Goal: Transaction & Acquisition: Purchase product/service

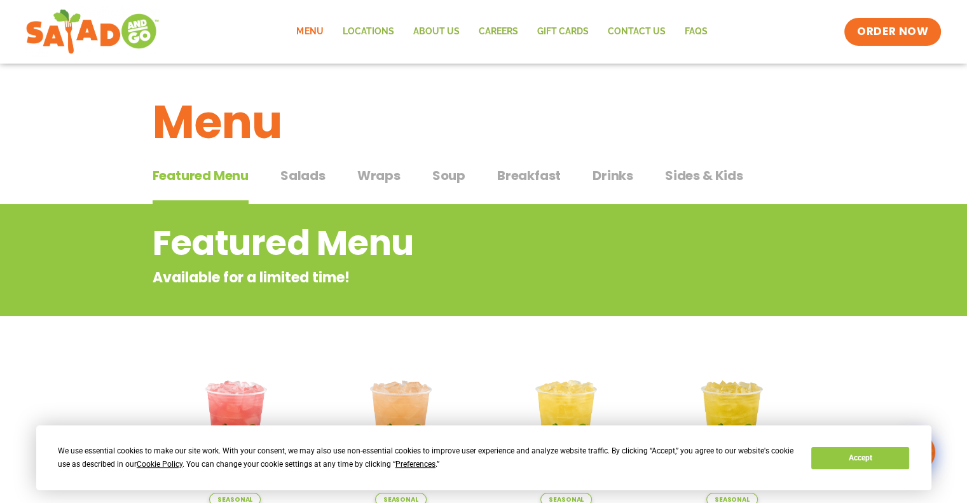
click at [304, 179] on span "Salads" at bounding box center [302, 175] width 45 height 19
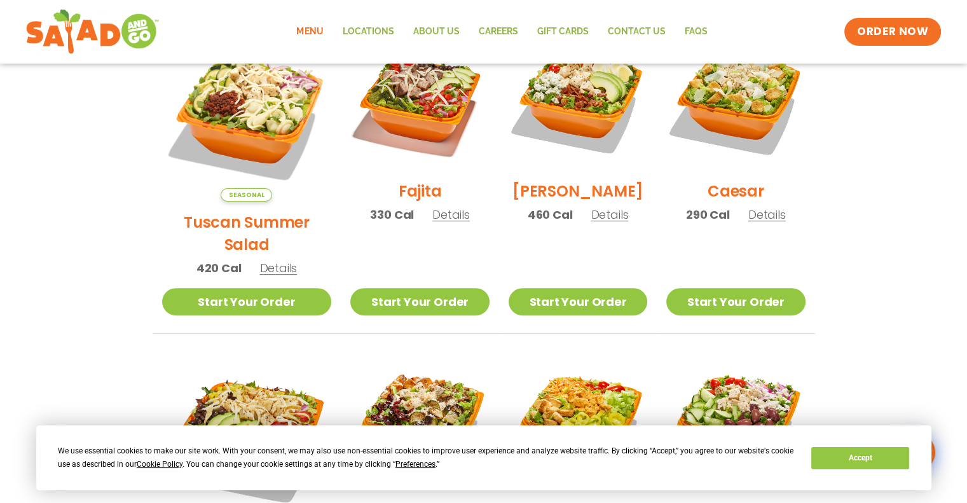
scroll to position [318, 0]
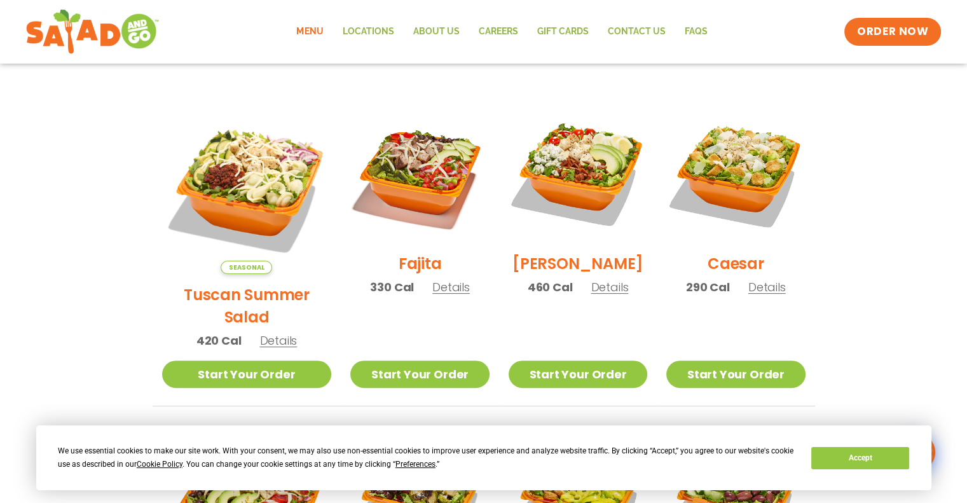
click at [757, 292] on span "Details" at bounding box center [766, 287] width 37 height 16
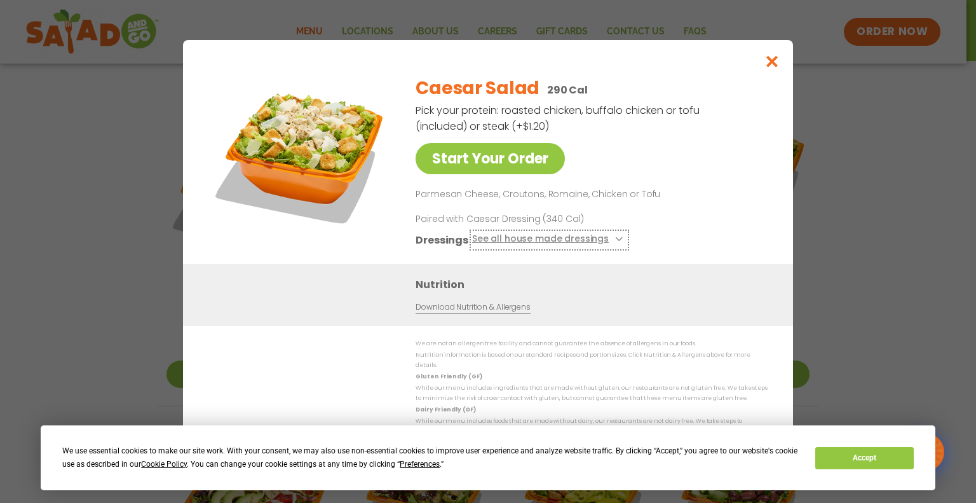
click at [615, 241] on icon at bounding box center [617, 238] width 5 height 5
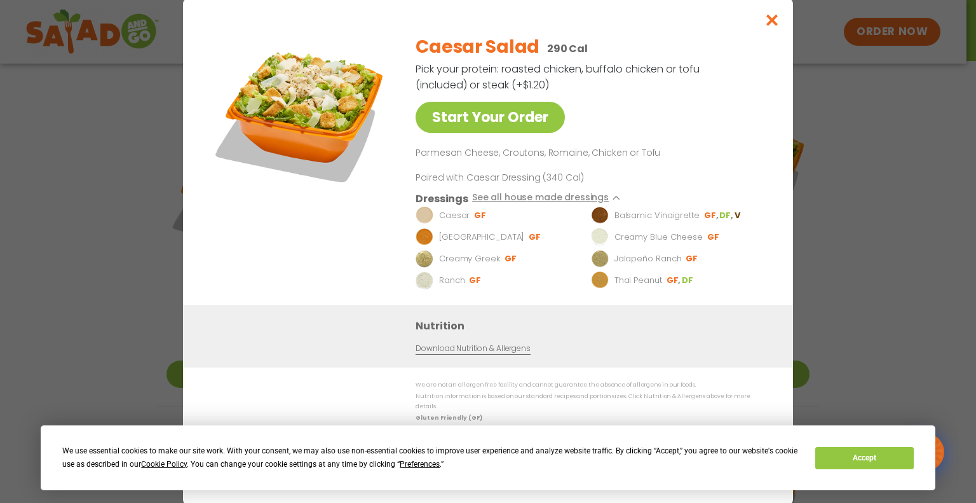
click at [764, 257] on div "Start Your Order Caesar Salad 290 Cal Pick your protein: roasted chicken, buffa…" at bounding box center [487, 164] width 559 height 281
click at [763, 21] on button "Close modal" at bounding box center [772, 20] width 41 height 43
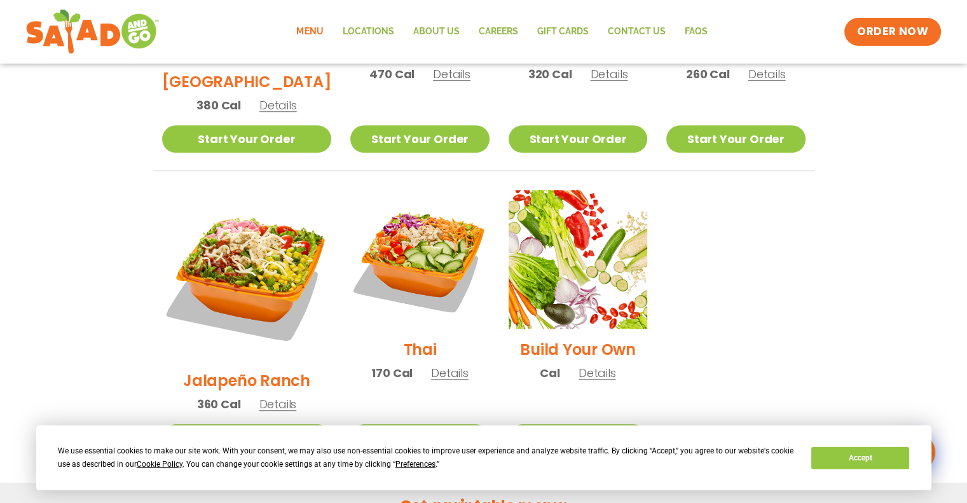
scroll to position [890, 0]
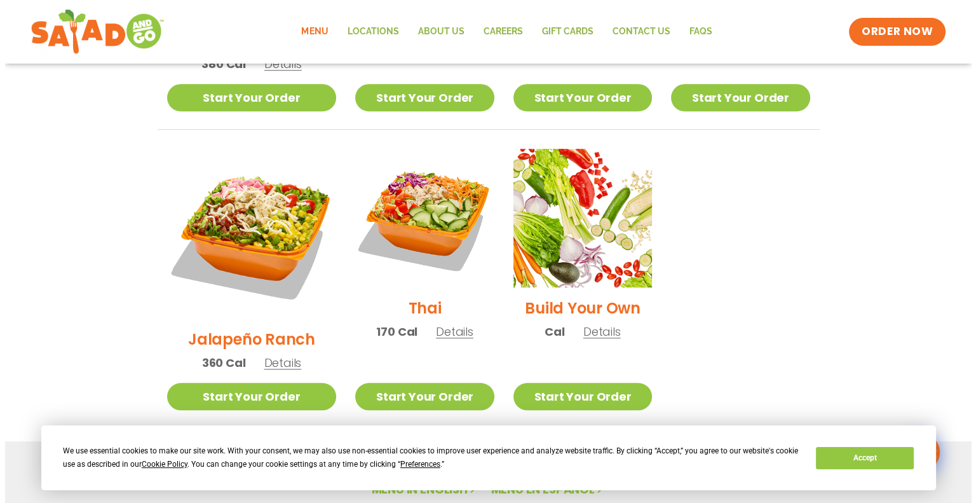
scroll to position [901, 0]
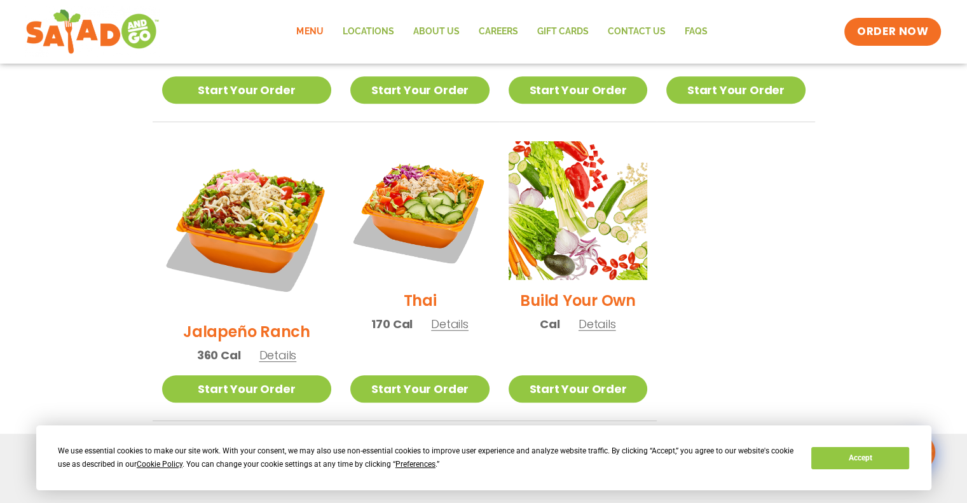
click at [588, 316] on span "Details" at bounding box center [596, 324] width 37 height 16
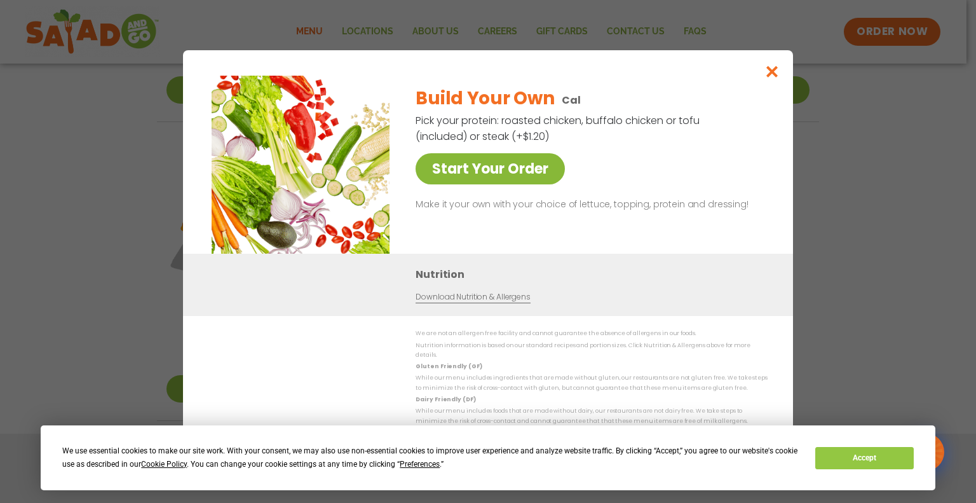
click at [484, 172] on link "Start Your Order" at bounding box center [490, 168] width 149 height 31
